Goal: Task Accomplishment & Management: Manage account settings

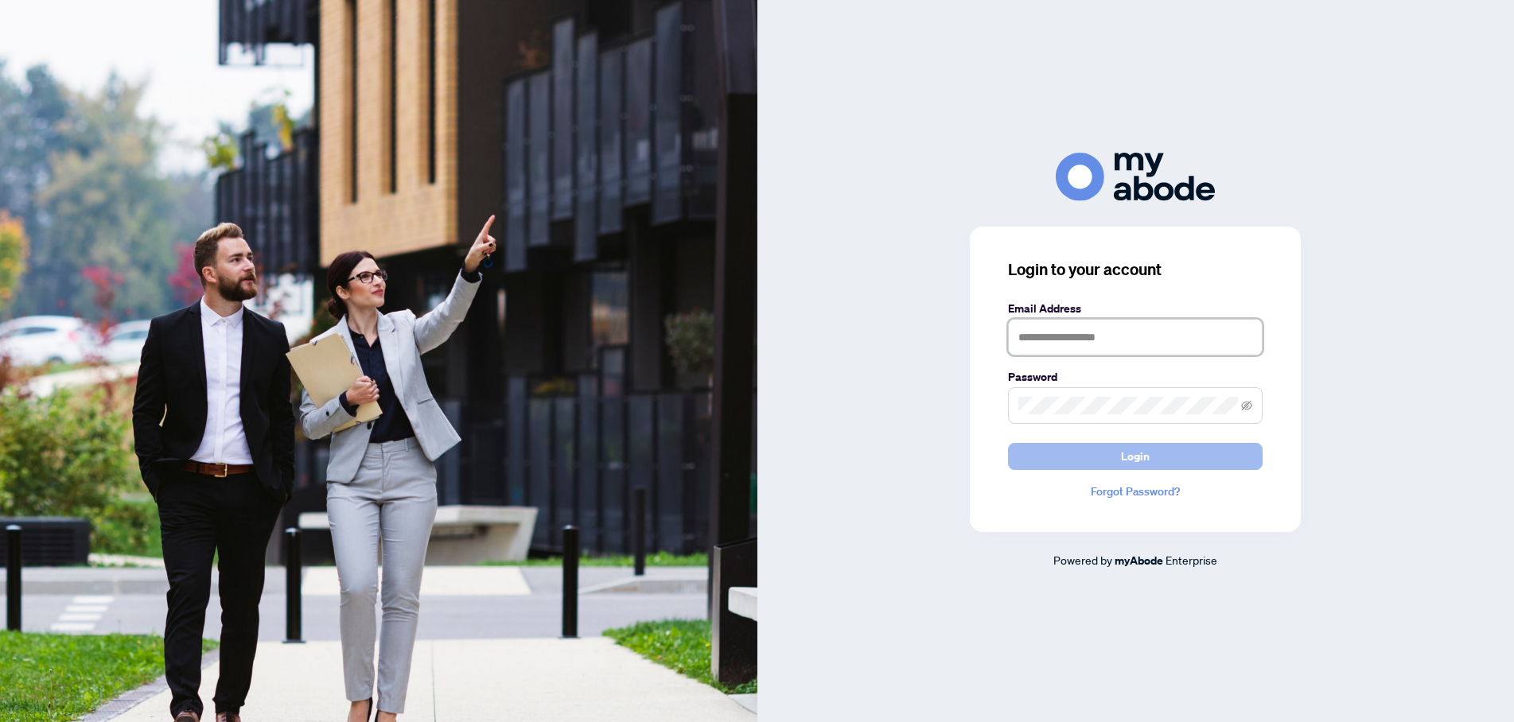
type input "**********"
click at [1134, 456] on span "Login" at bounding box center [1135, 456] width 29 height 25
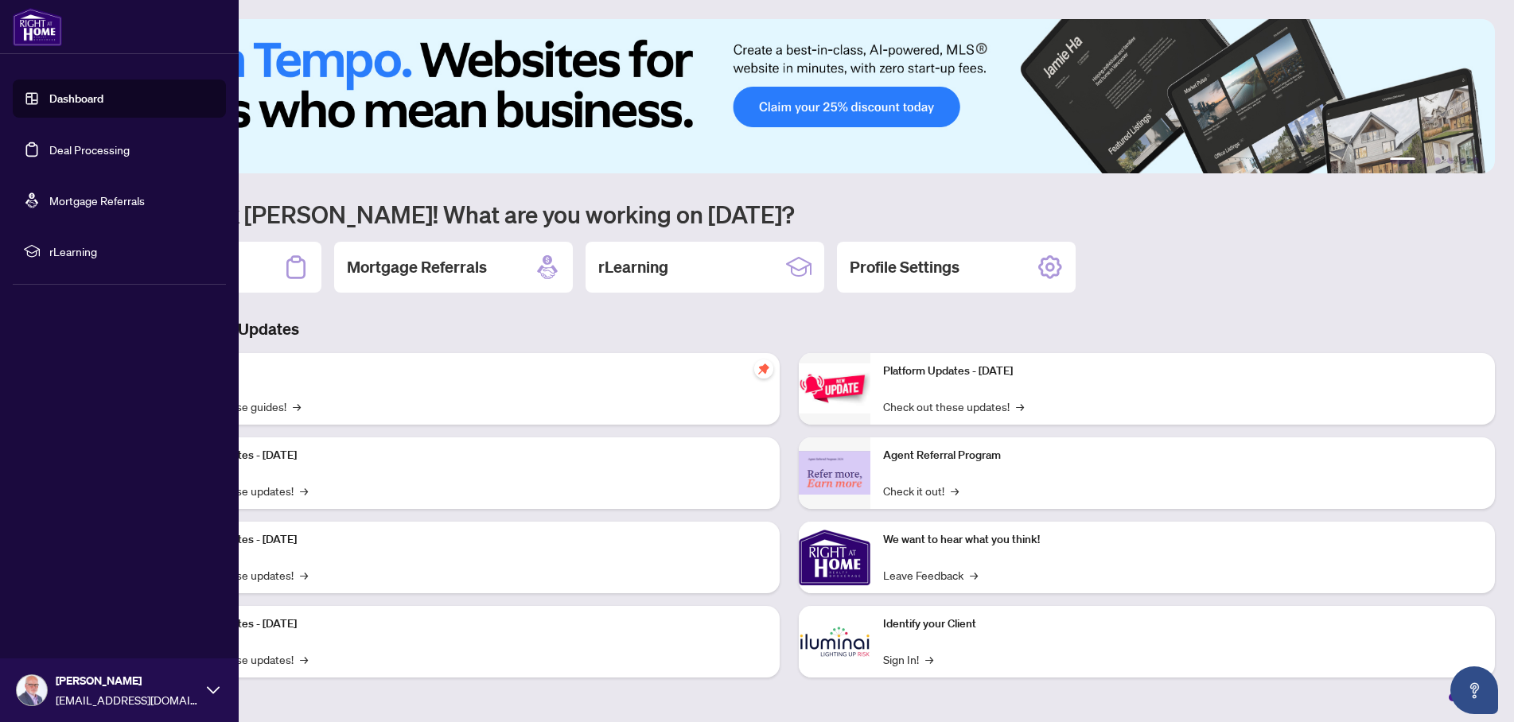
click at [49, 146] on link "Deal Processing" at bounding box center [89, 149] width 80 height 14
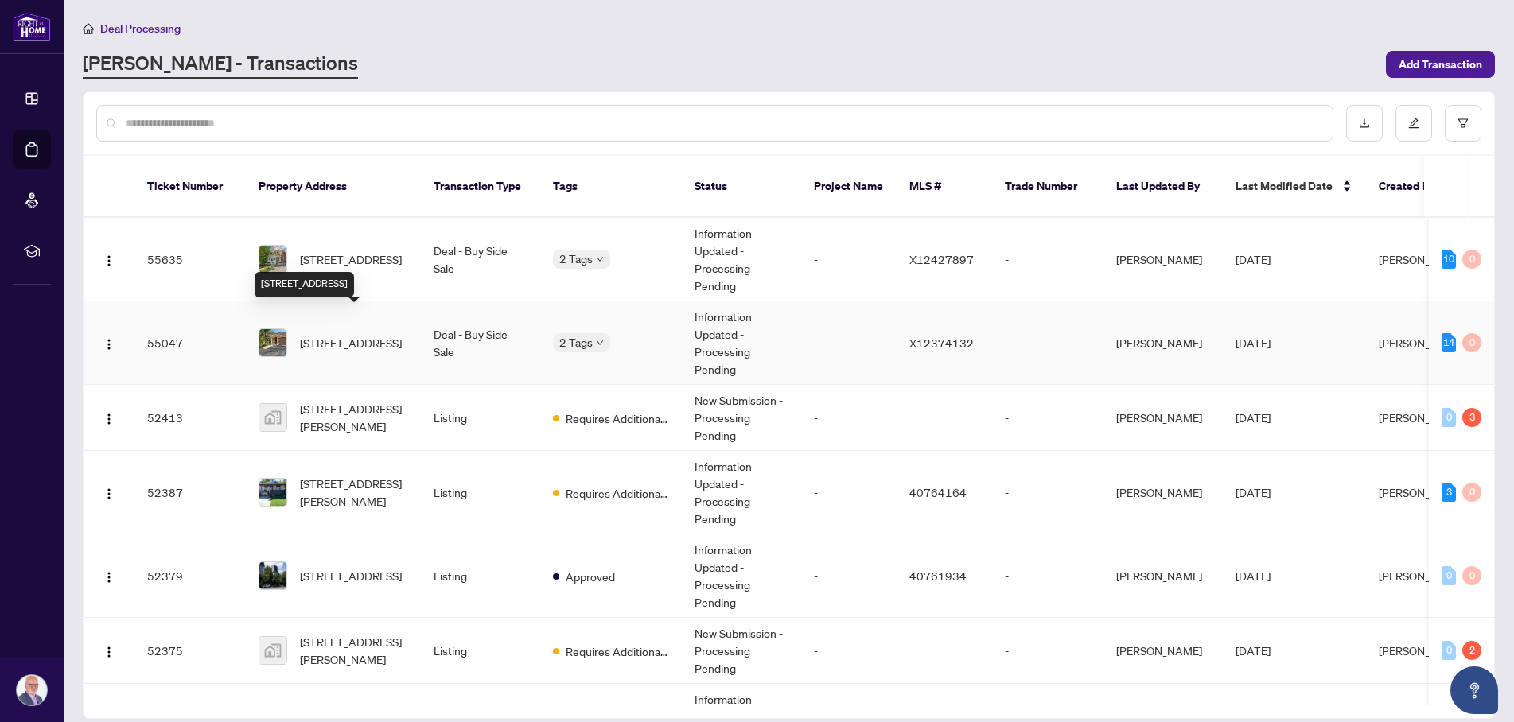
click at [367, 334] on span "[STREET_ADDRESS]" at bounding box center [351, 342] width 102 height 17
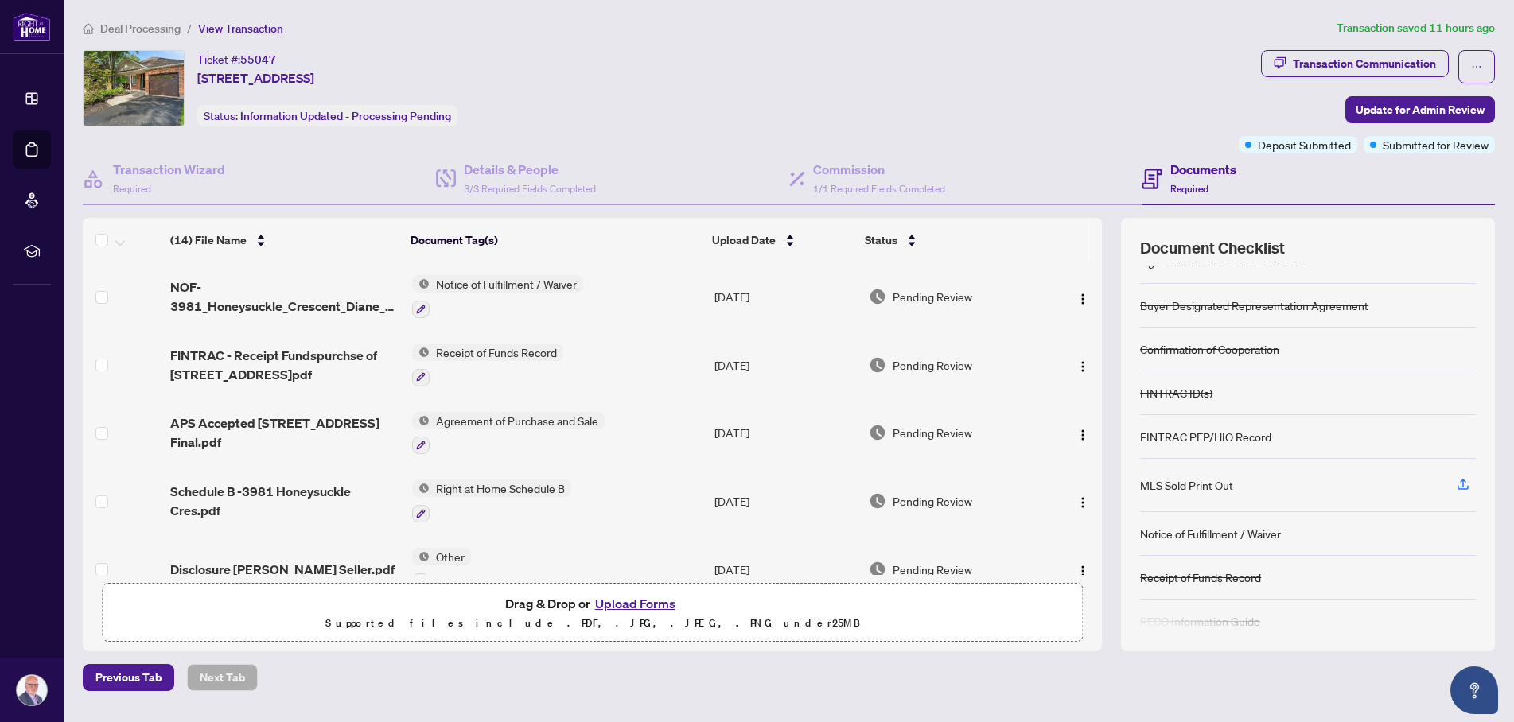
scroll to position [26, 0]
click at [1462, 482] on icon "button" at bounding box center [1463, 482] width 6 height 8
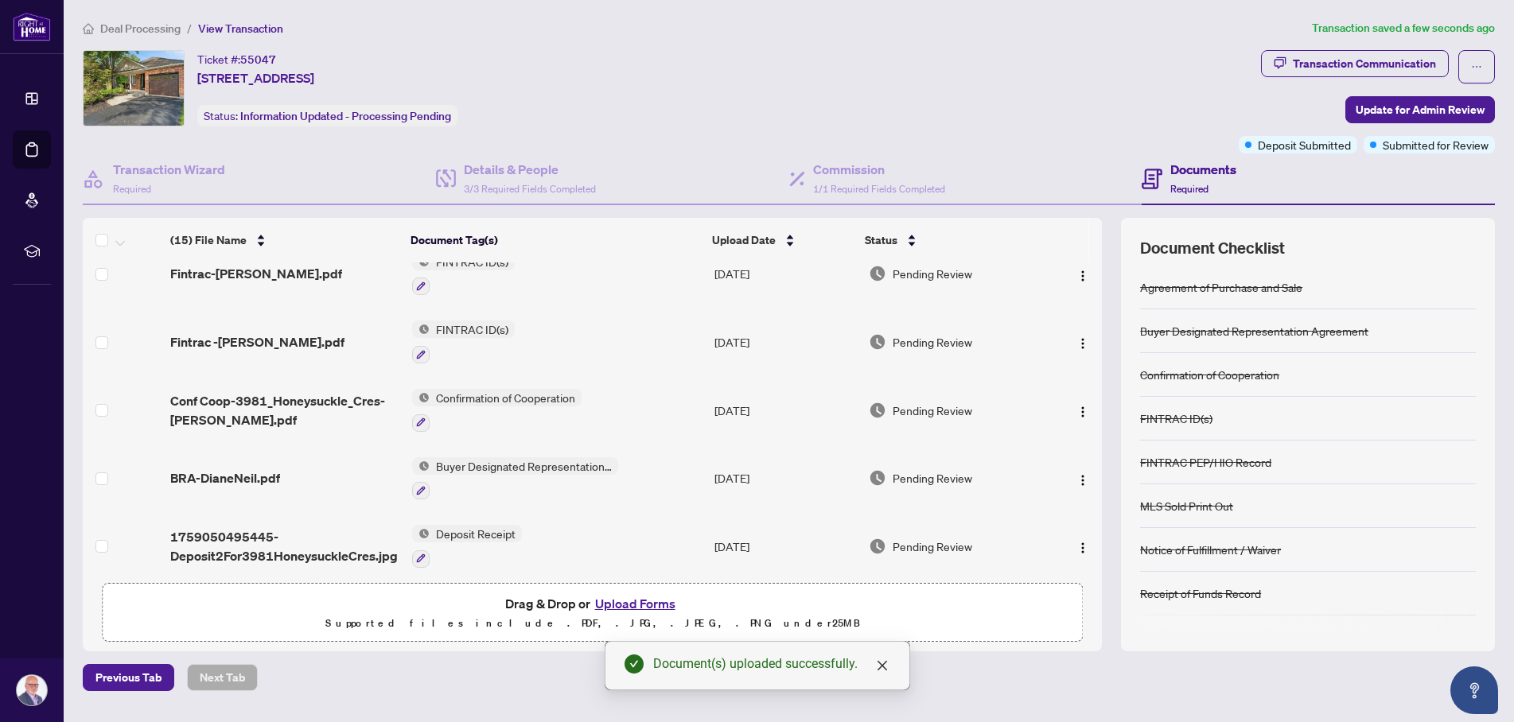
scroll to position [0, 0]
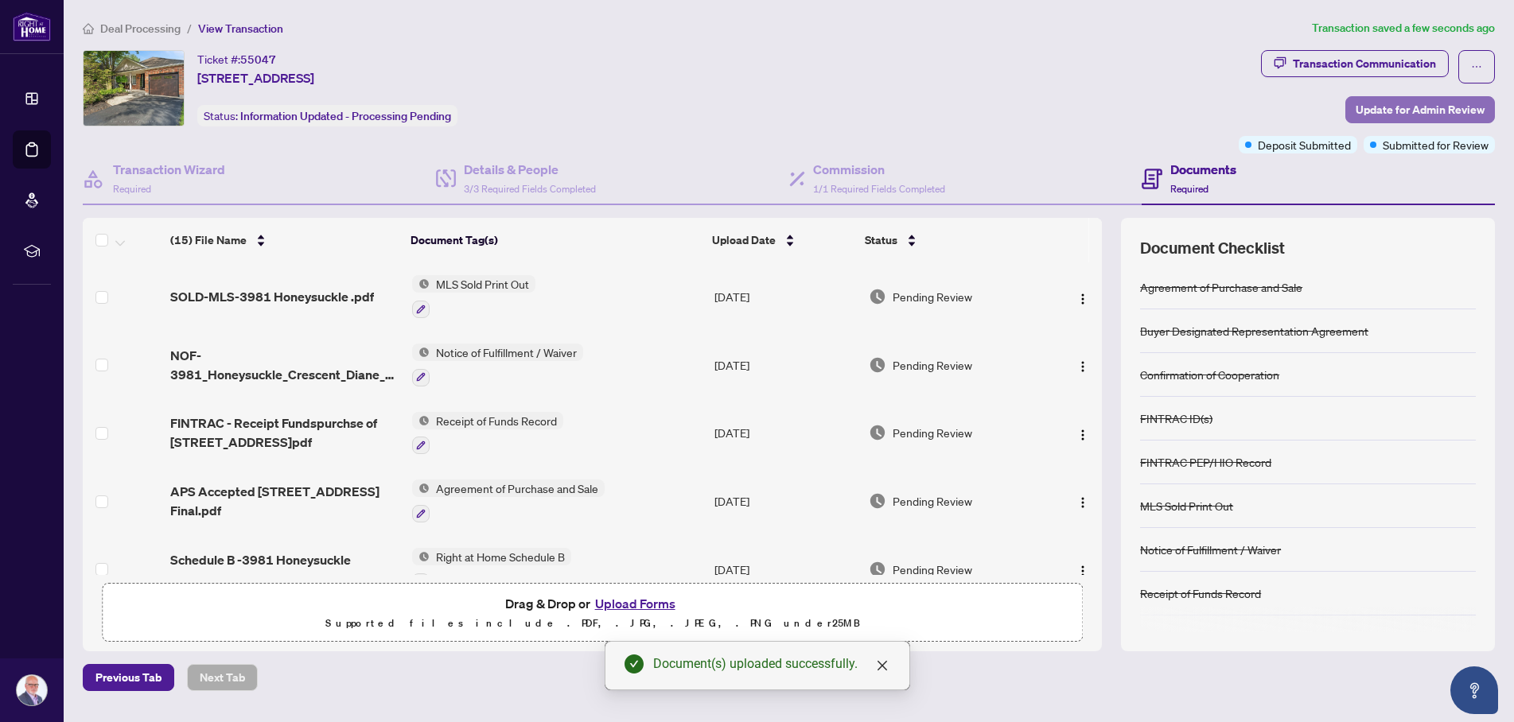
click at [1371, 109] on span "Update for Admin Review" at bounding box center [1419, 109] width 129 height 25
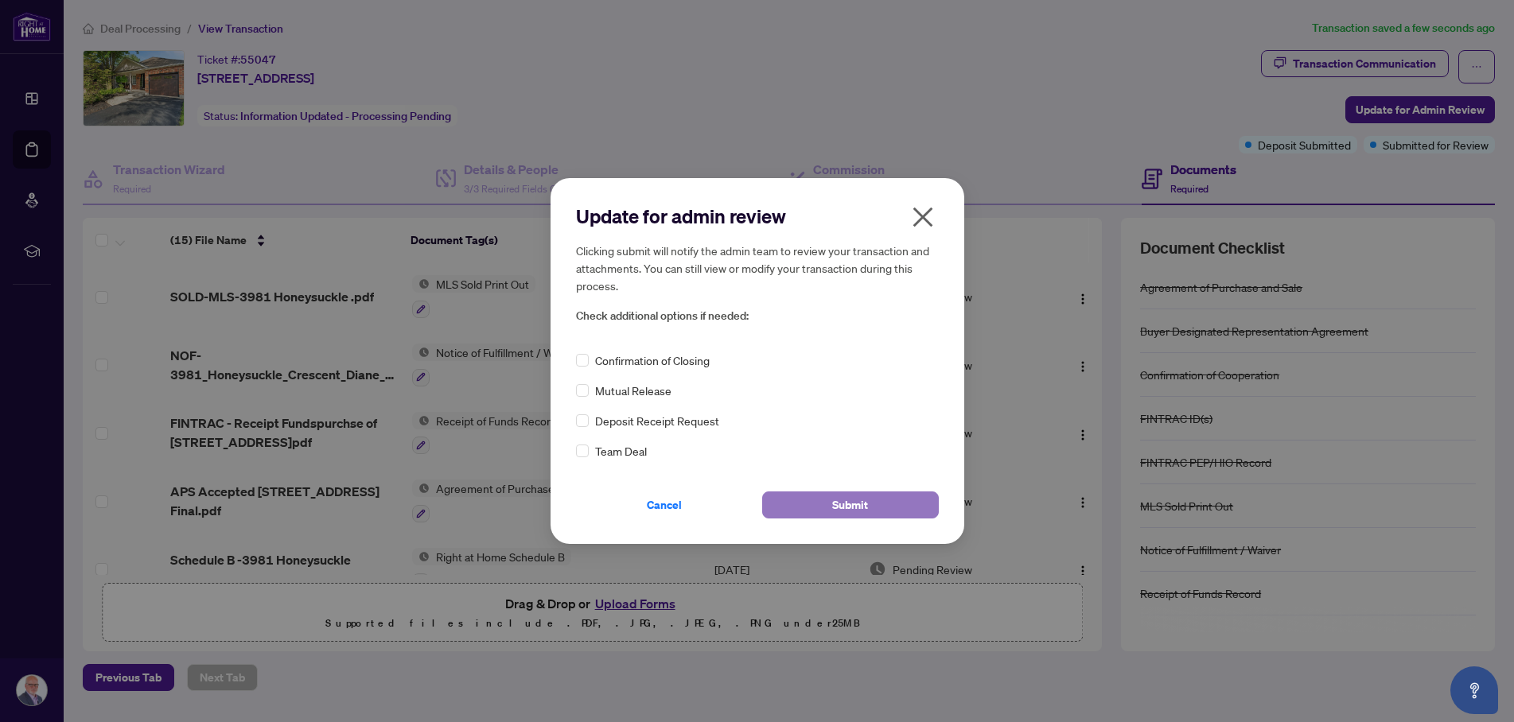
click at [866, 505] on span "Submit" at bounding box center [850, 504] width 36 height 25
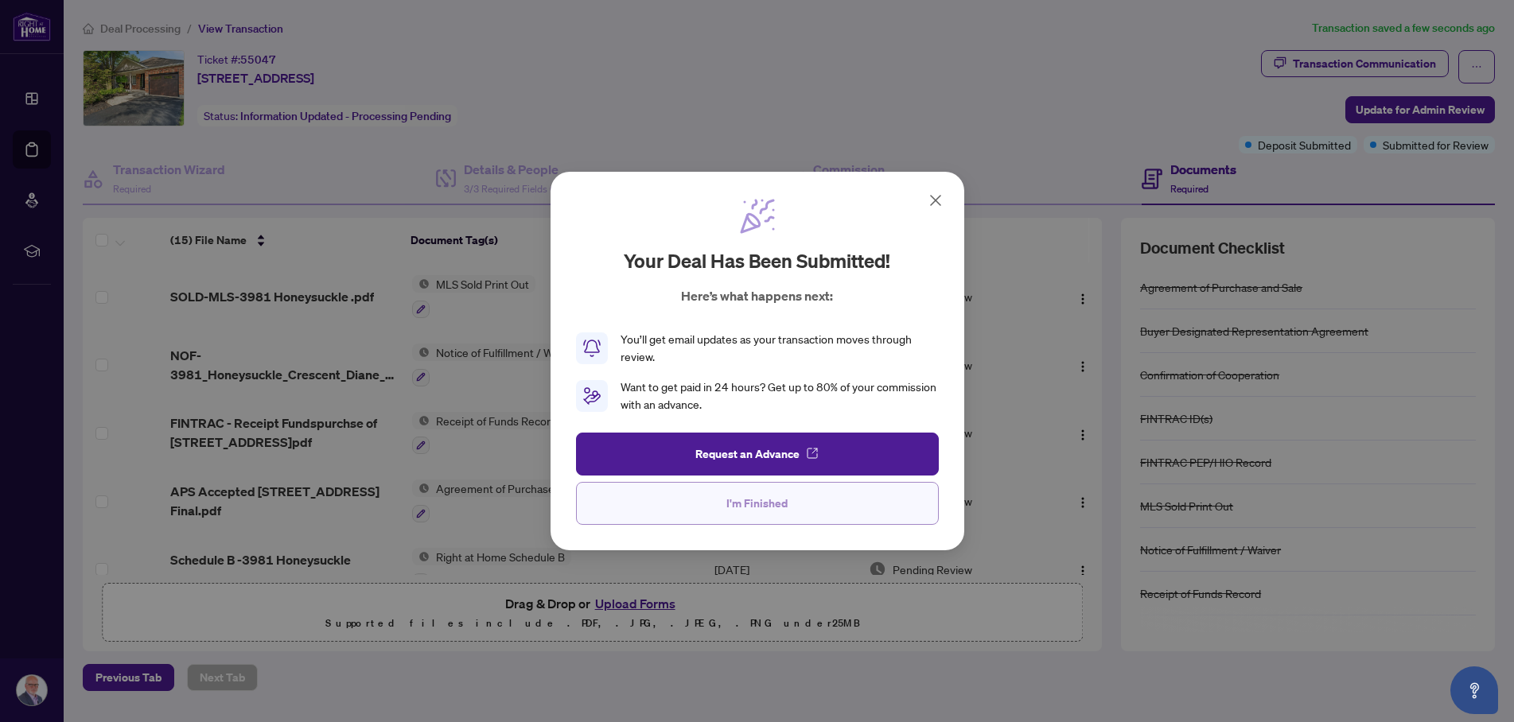
click at [758, 502] on span "I'm Finished" at bounding box center [756, 503] width 61 height 25
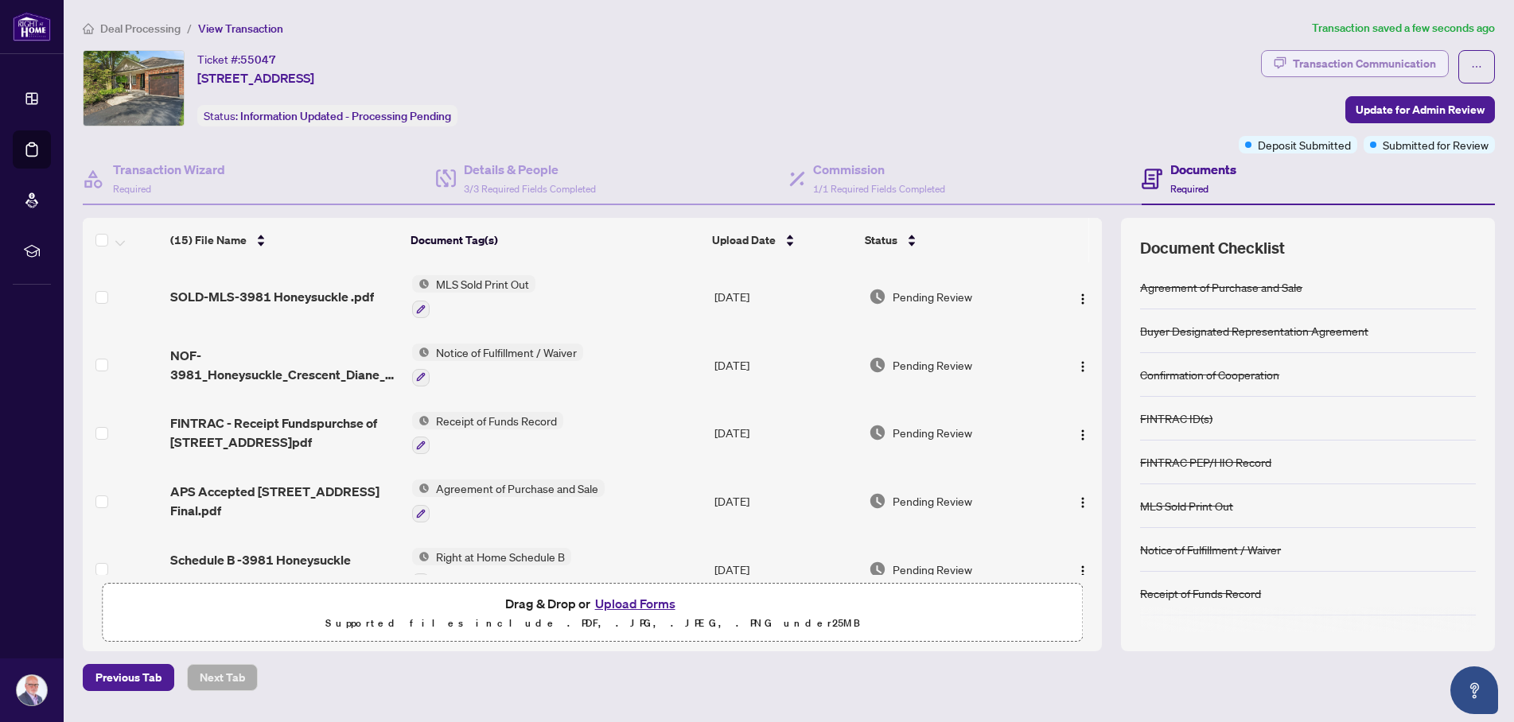
click at [1293, 64] on div "Transaction Communication" at bounding box center [1364, 63] width 143 height 25
